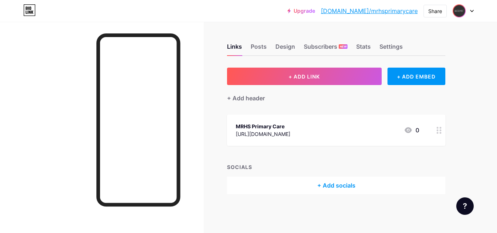
click at [460, 12] on img at bounding box center [460, 11] width 12 height 12
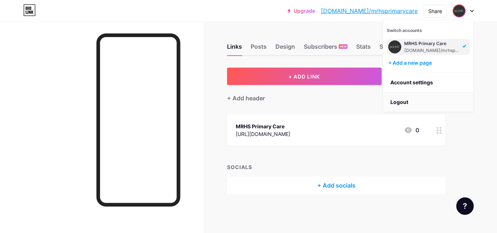
click at [421, 106] on li "Logout" at bounding box center [428, 102] width 90 height 20
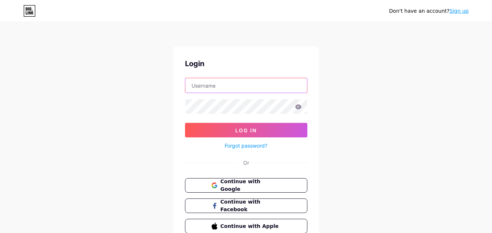
type input "[EMAIL_ADDRESS][DOMAIN_NAME]"
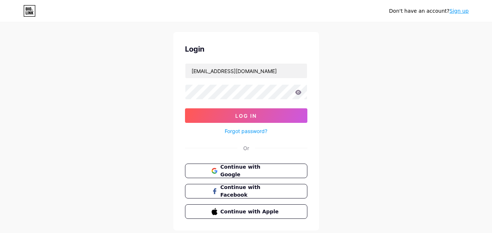
scroll to position [35, 0]
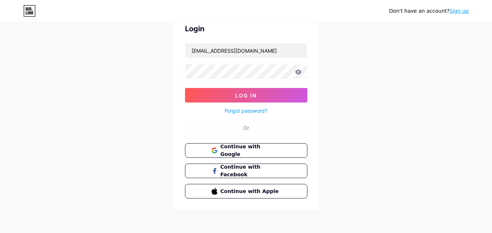
click at [461, 12] on link "Sign up" at bounding box center [458, 11] width 19 height 6
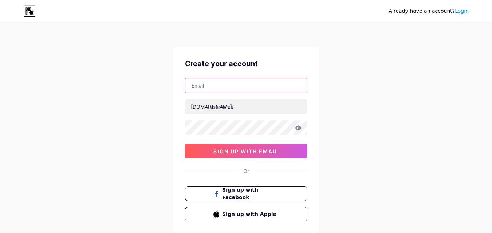
click at [295, 88] on input "text" at bounding box center [246, 85] width 122 height 15
type input "[EMAIL_ADDRESS][DOMAIN_NAME]"
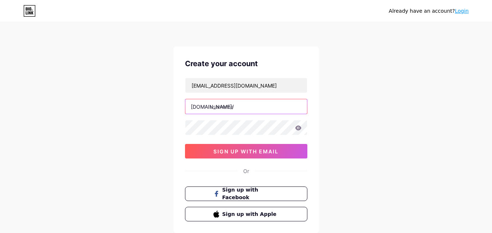
click at [263, 112] on input "text" at bounding box center [246, 106] width 122 height 15
type input "m"
type input "mrhsnewhydepark"
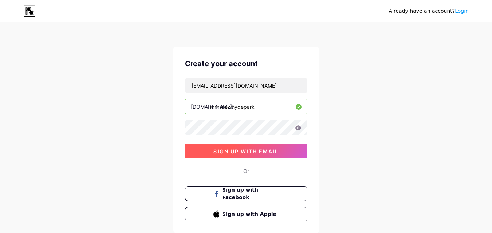
click at [262, 149] on span "sign up with email" at bounding box center [245, 152] width 65 height 6
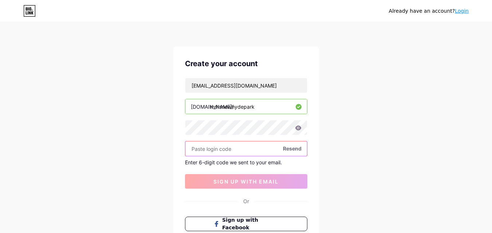
paste input "144033"
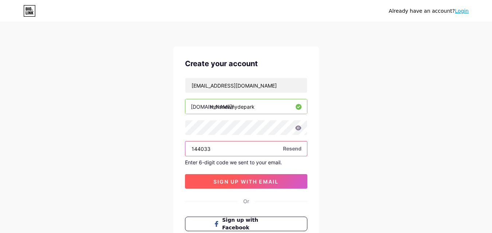
type input "144033"
click at [228, 186] on button "sign up with email" at bounding box center [246, 181] width 122 height 15
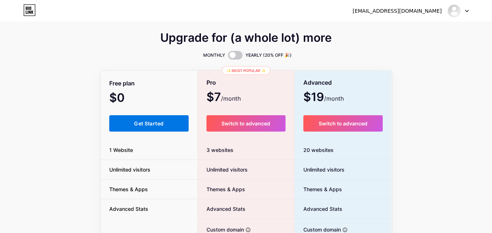
click at [155, 121] on span "Get Started" at bounding box center [148, 124] width 29 height 6
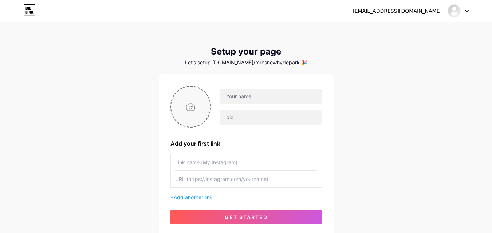
click at [202, 107] on input "file" at bounding box center [190, 107] width 39 height 40
type input "C:\fakepath\mrhs.png"
click at [232, 94] on input "text" at bounding box center [270, 96] width 101 height 15
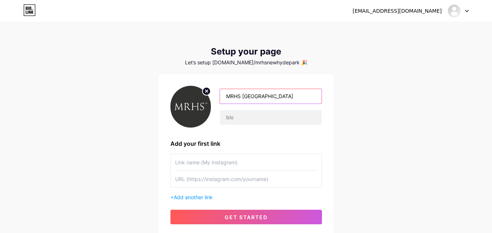
type input "MRHS [GEOGRAPHIC_DATA]"
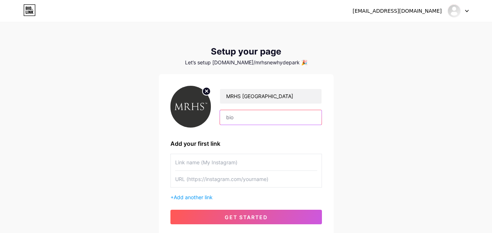
click at [244, 119] on input "text" at bounding box center [270, 117] width 101 height 15
type input "Pain Management [GEOGRAPHIC_DATA]"
click at [198, 169] on input "text" at bounding box center [246, 162] width 142 height 16
click at [198, 180] on input "text" at bounding box center [246, 179] width 142 height 16
paste input "[URL][DOMAIN_NAME]"
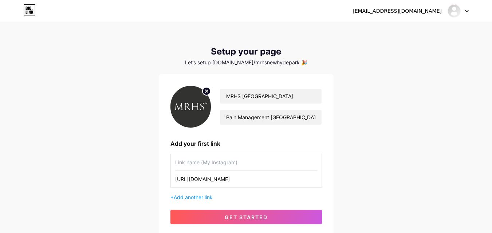
type input "[URL][DOMAIN_NAME]"
click at [197, 160] on input "text" at bounding box center [246, 162] width 142 height 16
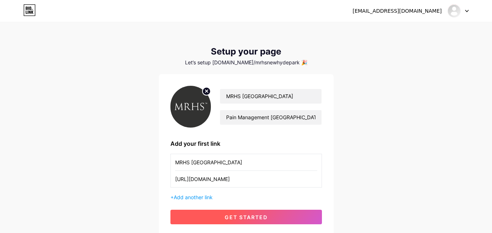
type input "MRHS [GEOGRAPHIC_DATA]"
click at [213, 212] on button "get started" at bounding box center [245, 217] width 151 height 15
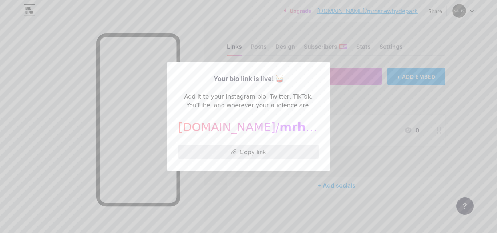
click at [261, 153] on button "Copy link" at bounding box center [248, 152] width 141 height 15
